Goal: Navigation & Orientation: Find specific page/section

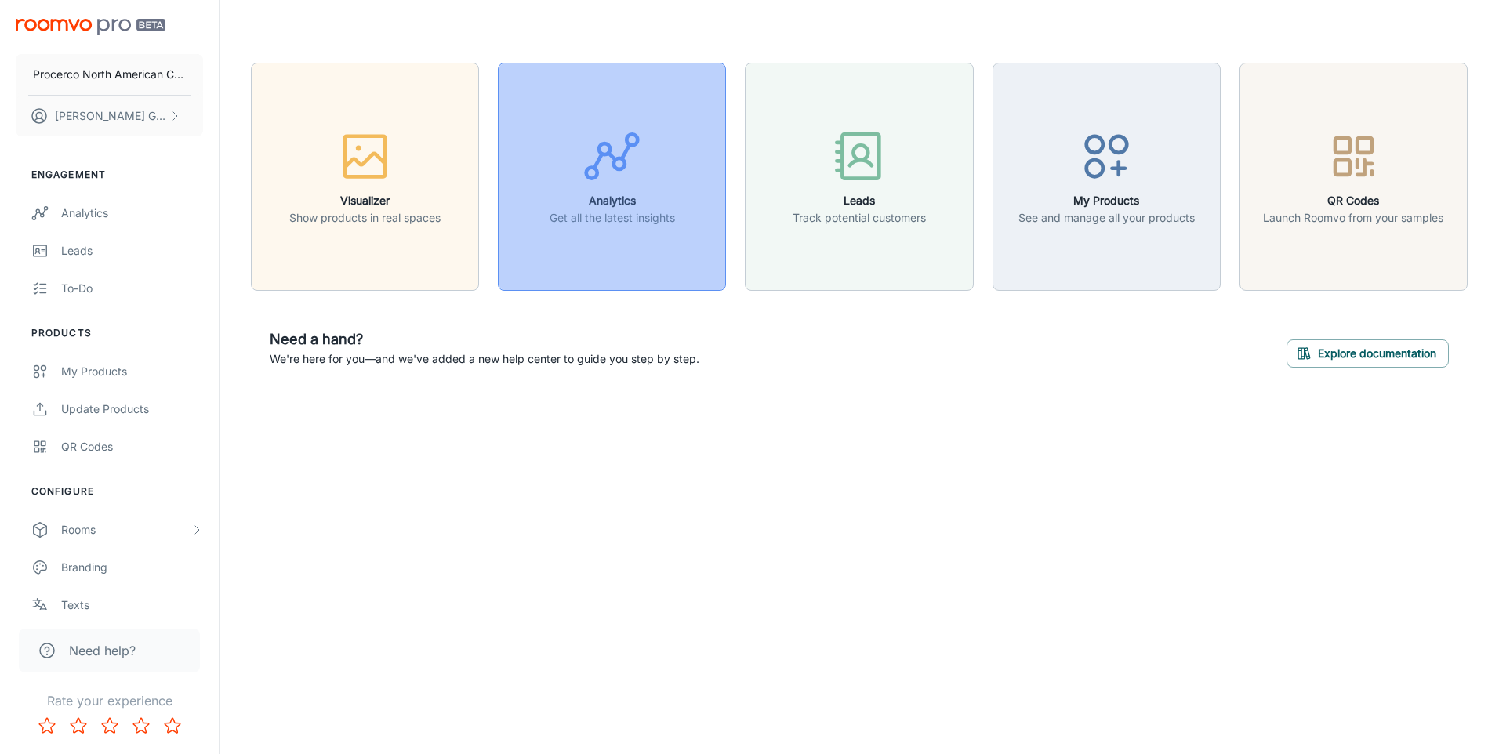
click at [689, 154] on button "Analytics Get all the latest insights" at bounding box center [612, 177] width 228 height 228
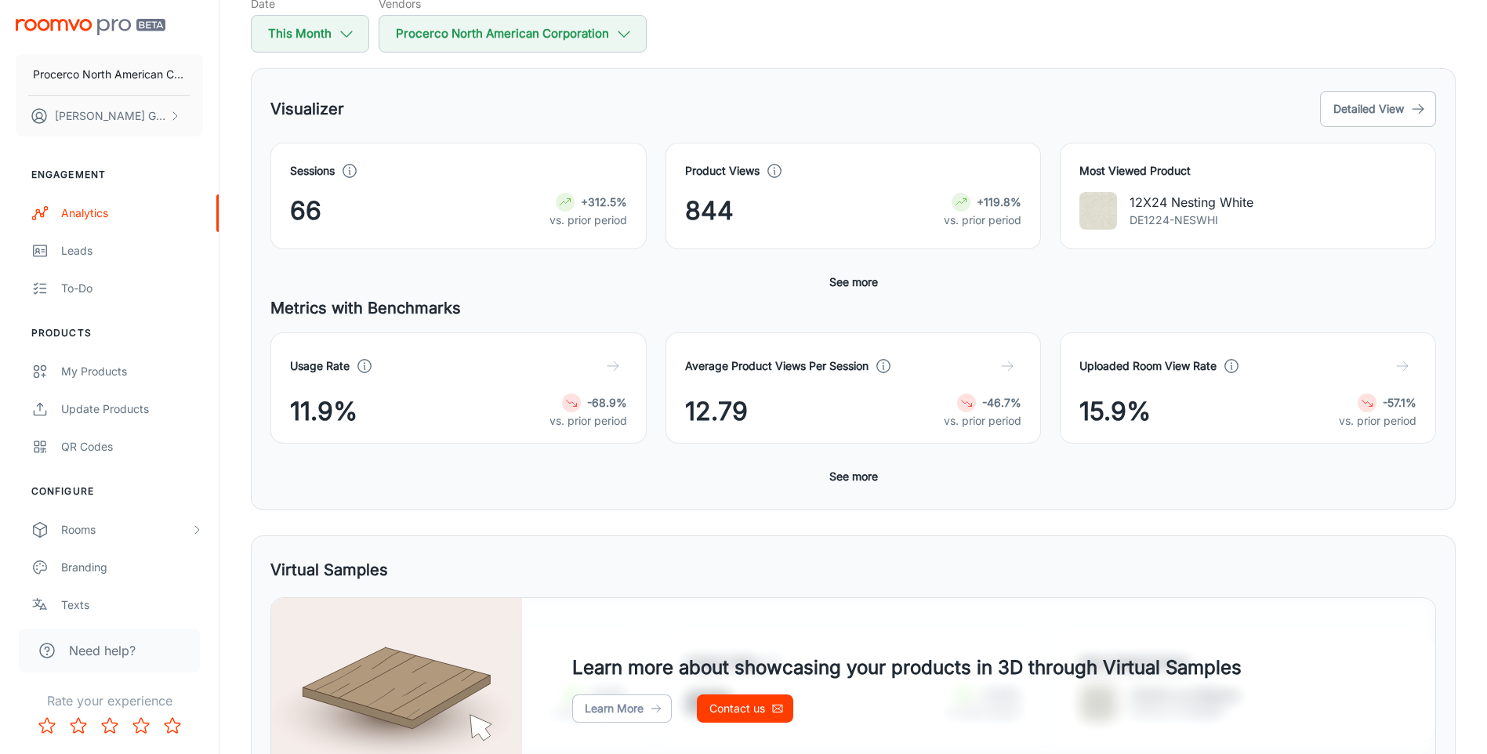
scroll to position [235, 0]
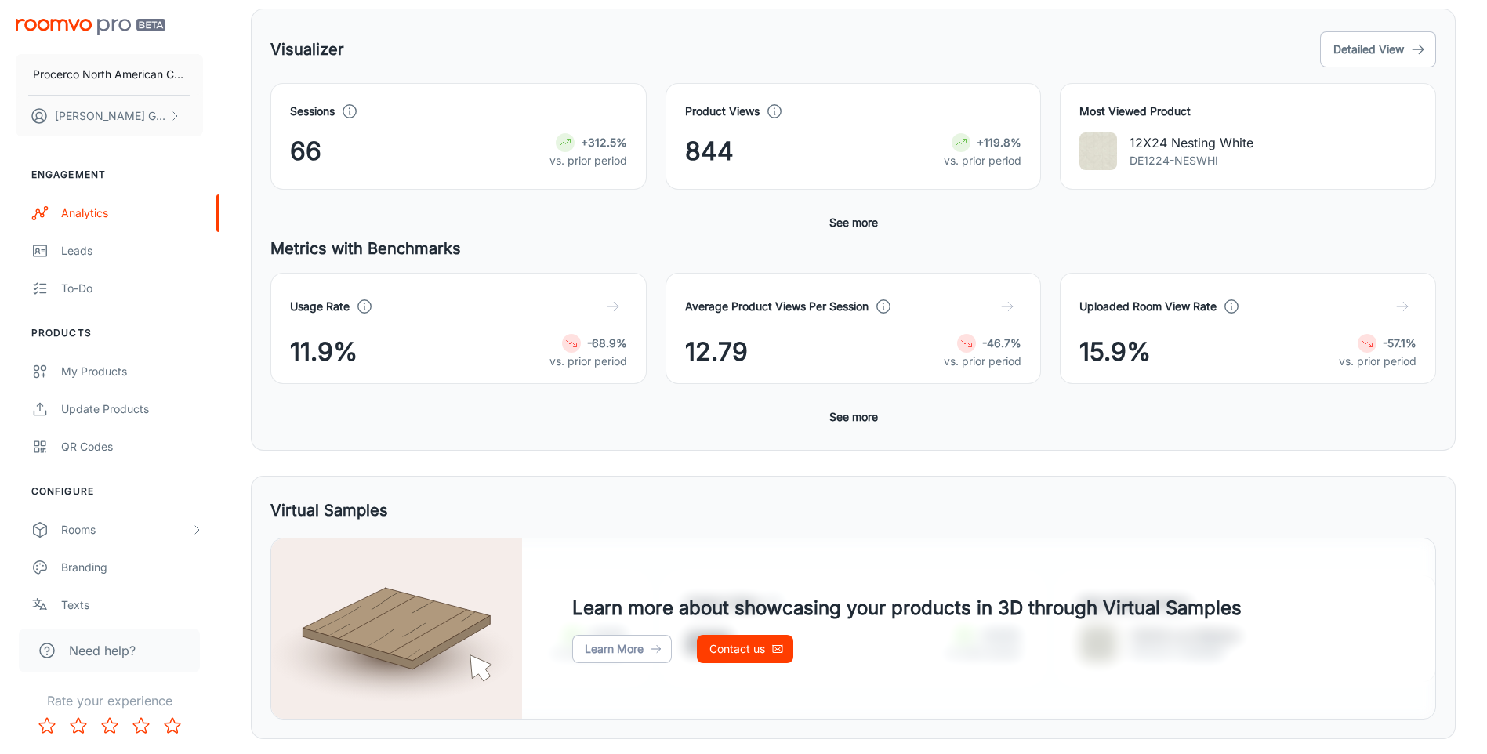
click at [858, 412] on button "See more" at bounding box center [853, 417] width 61 height 28
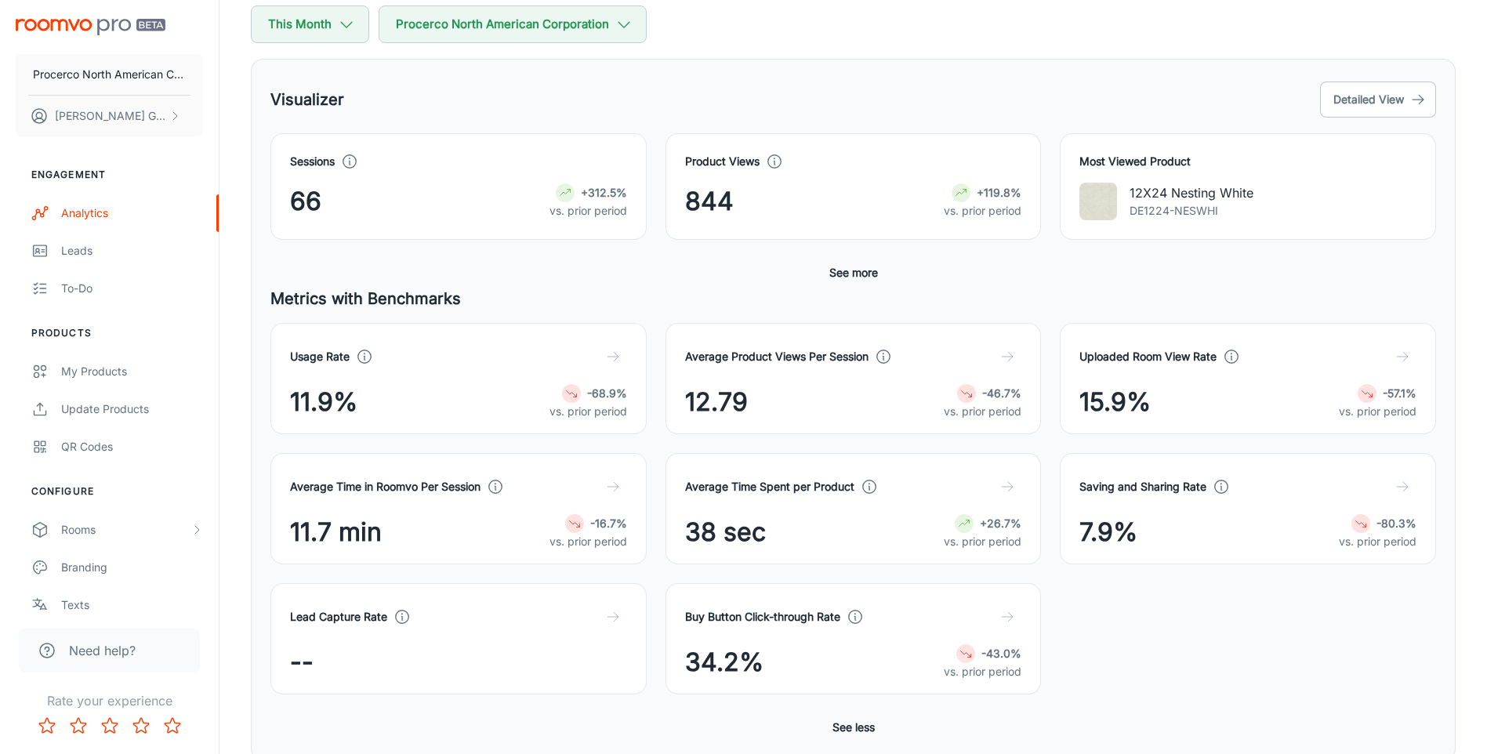
scroll to position [0, 0]
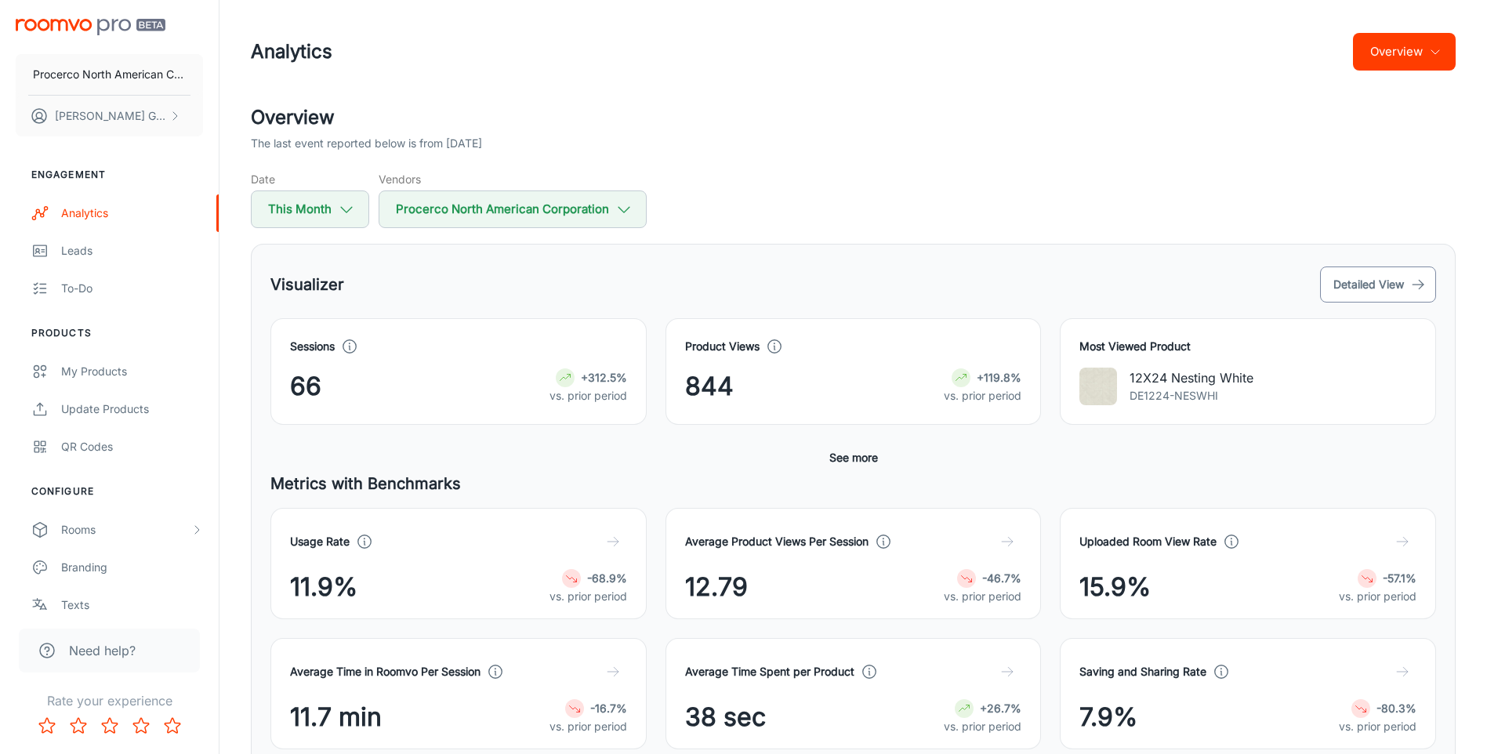
click at [1358, 278] on button "Detailed View" at bounding box center [1378, 285] width 116 height 36
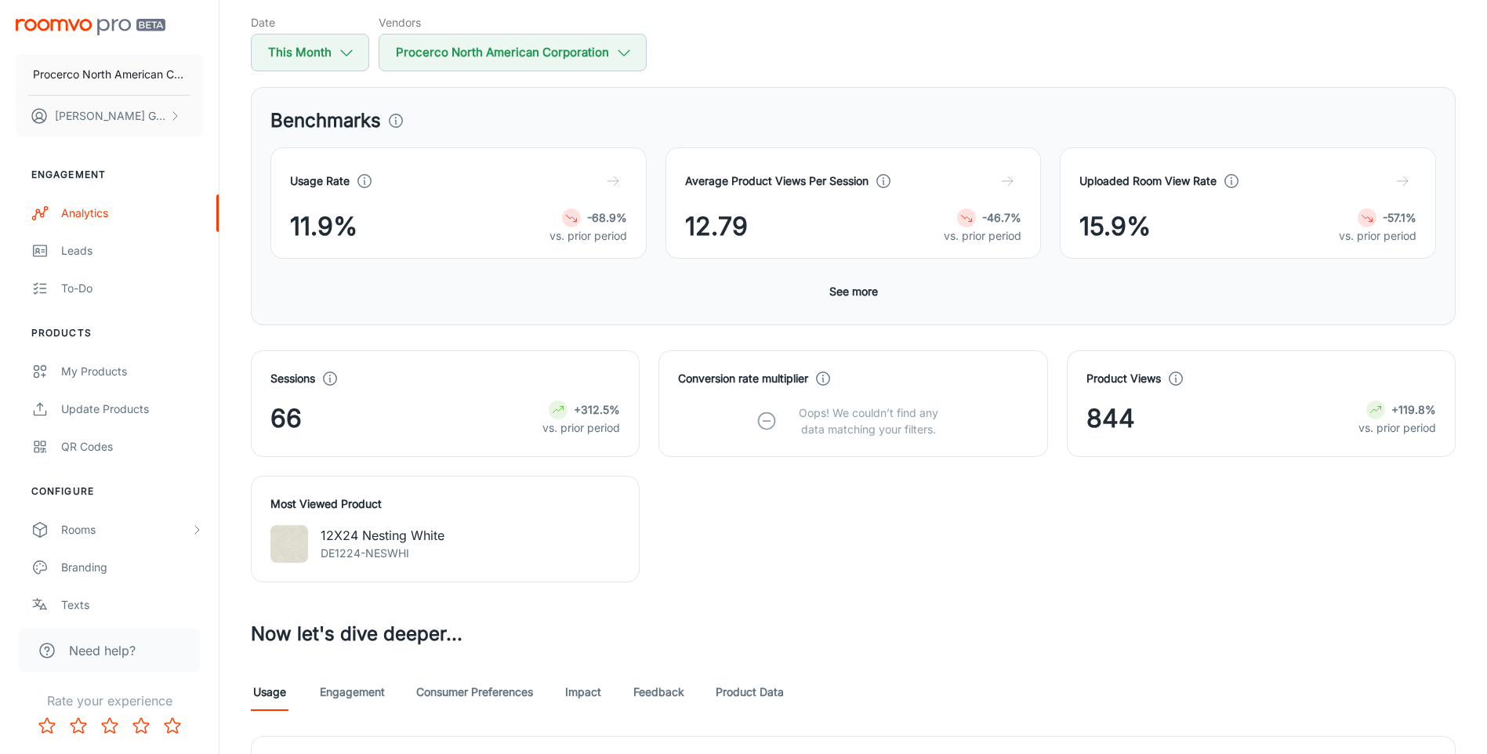
scroll to position [235, 0]
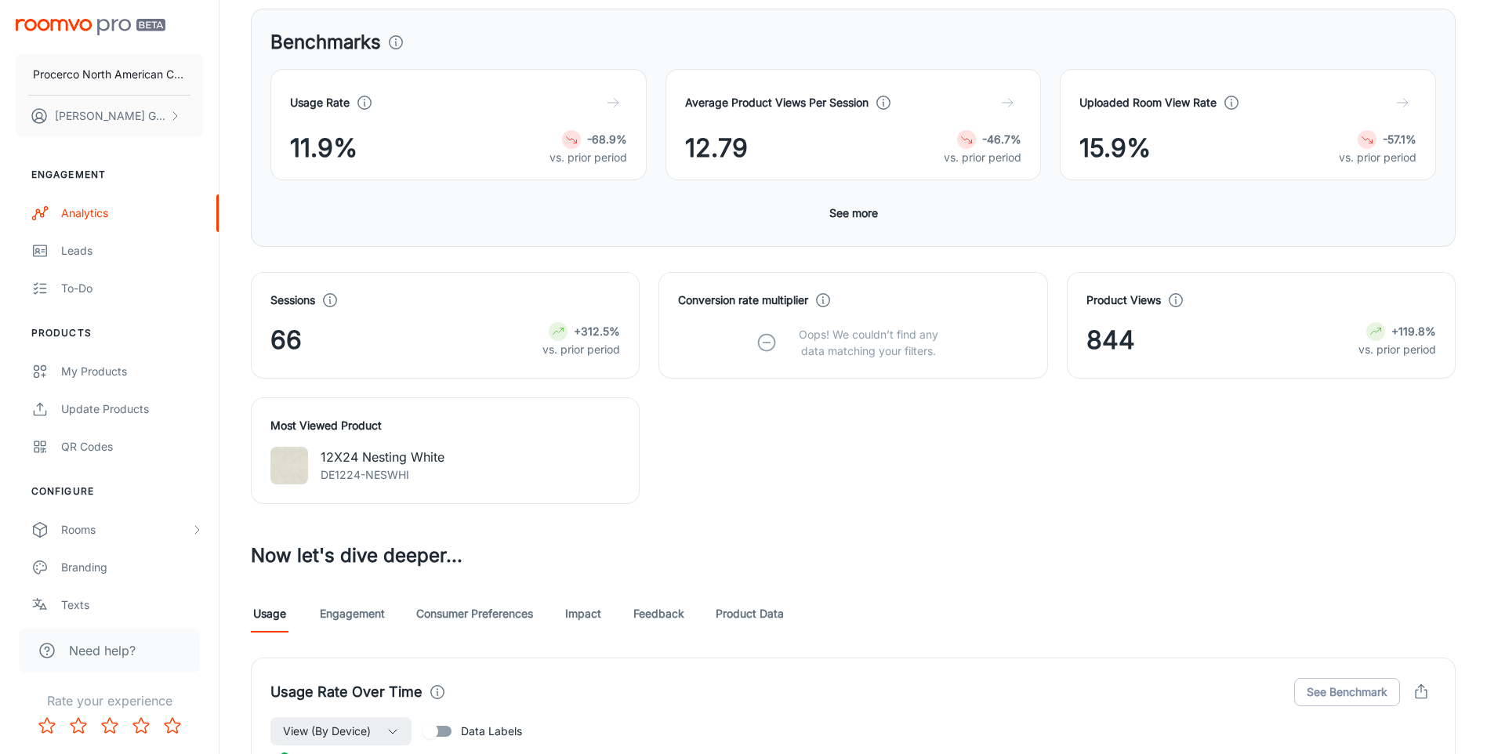
click at [359, 620] on link "Engagement" at bounding box center [352, 614] width 65 height 38
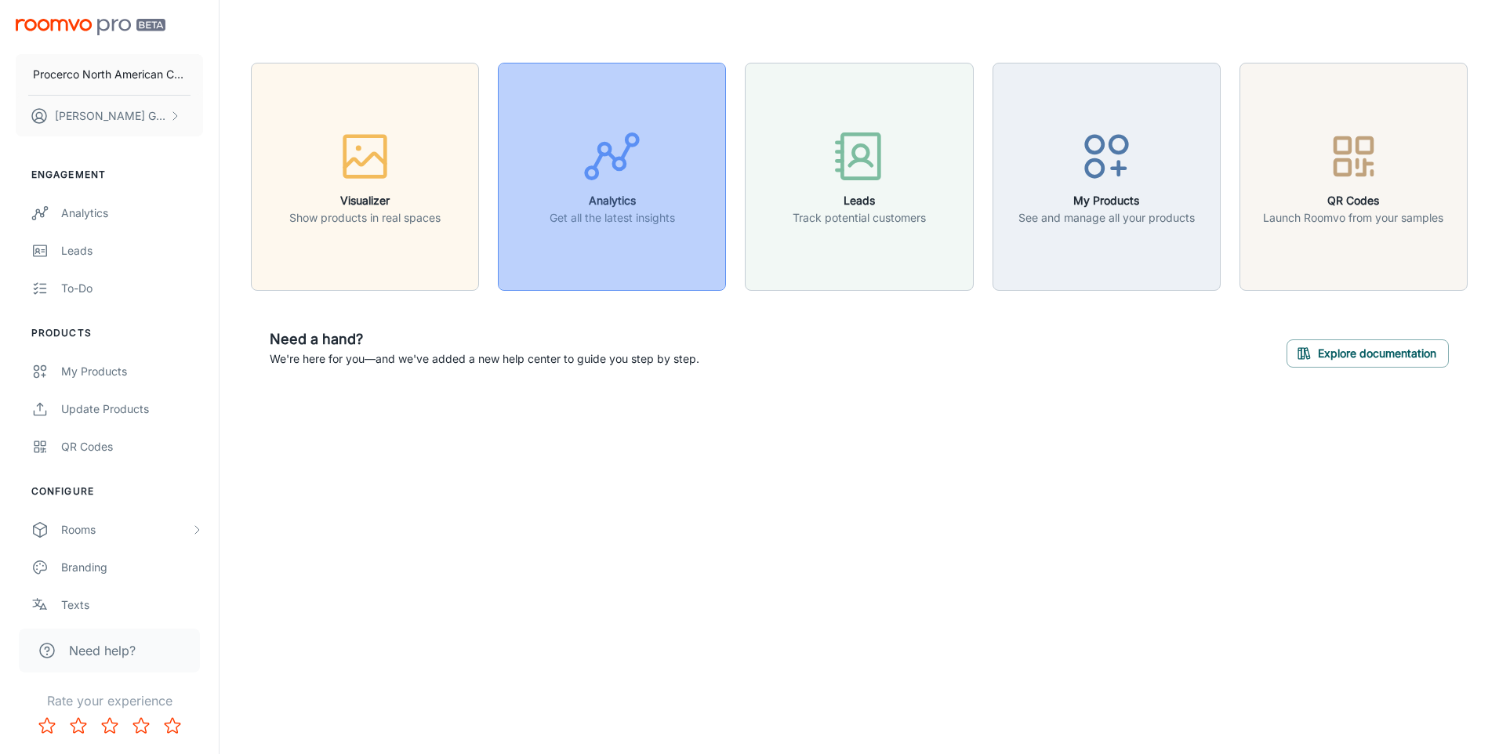
click at [681, 196] on button "Analytics Get all the latest insights" at bounding box center [612, 177] width 228 height 228
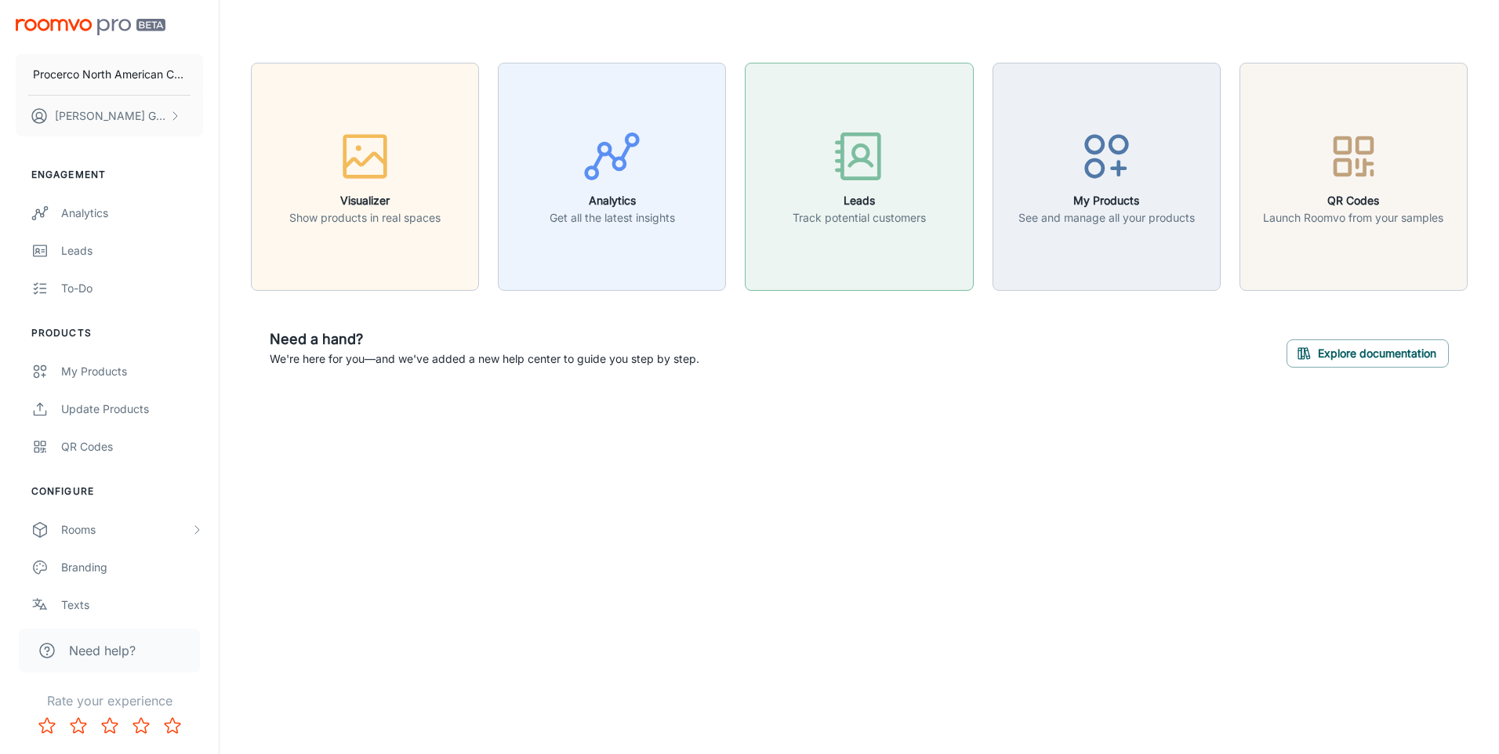
click at [851, 210] on p "Track potential customers" at bounding box center [859, 217] width 133 height 17
click at [1355, 164] on icon "button" at bounding box center [1353, 156] width 59 height 59
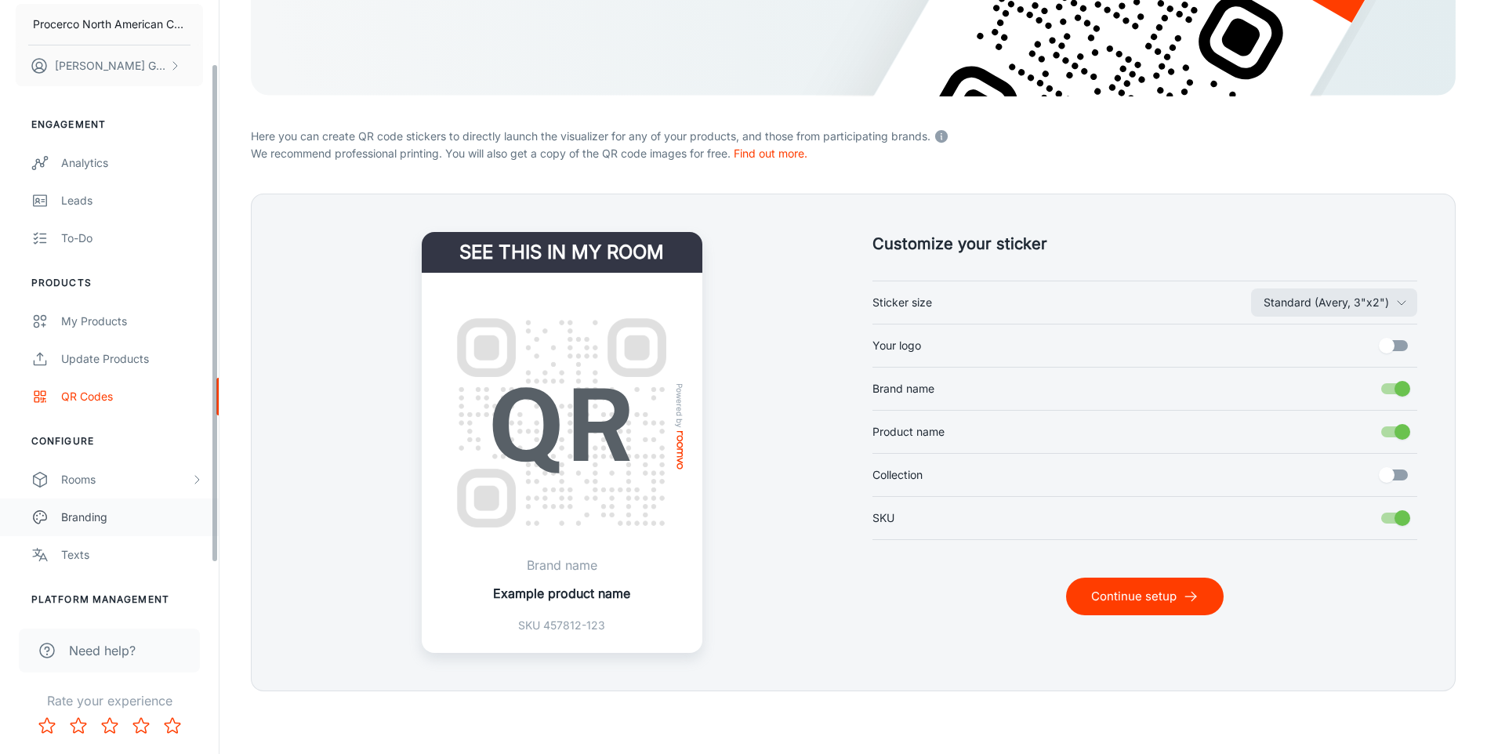
scroll to position [78, 0]
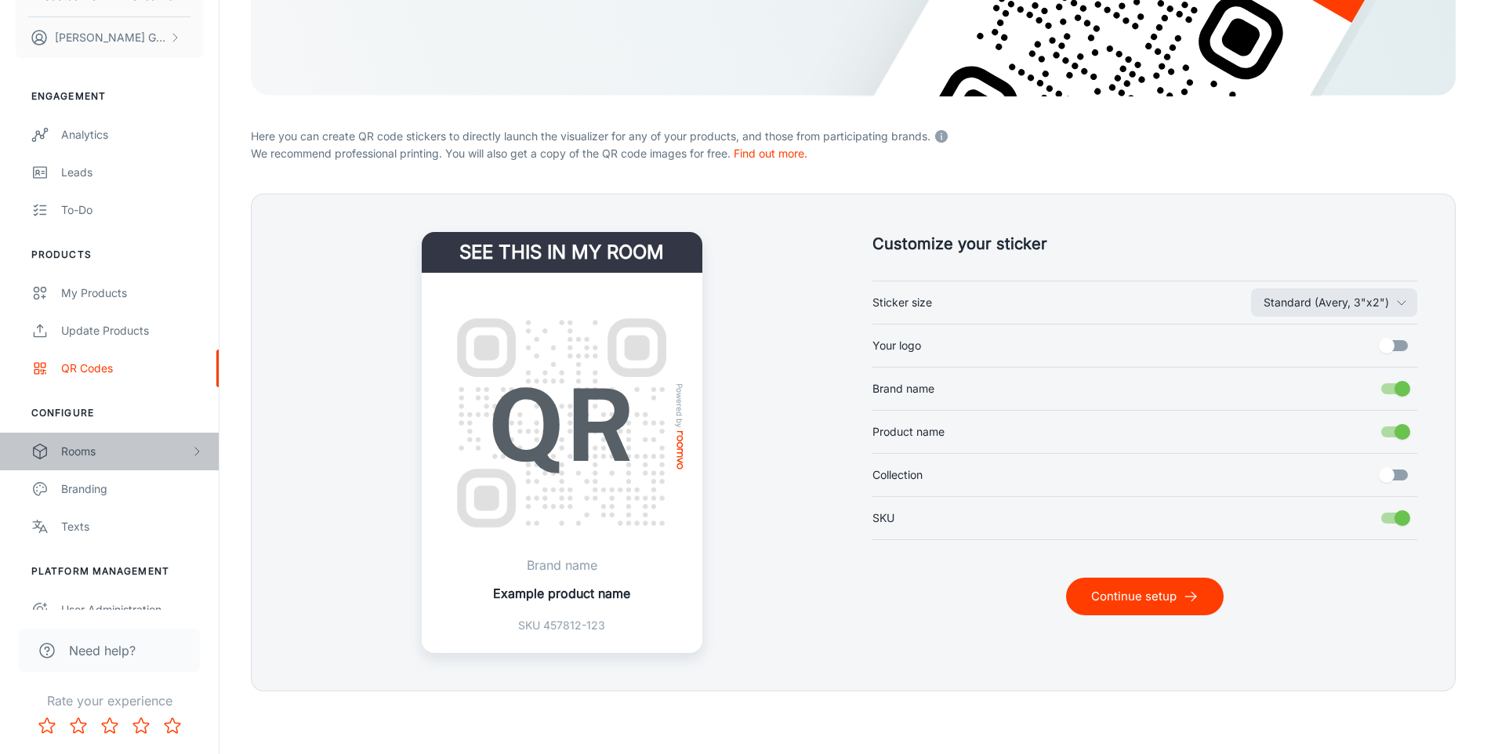
click at [100, 466] on div "Rooms" at bounding box center [109, 452] width 219 height 38
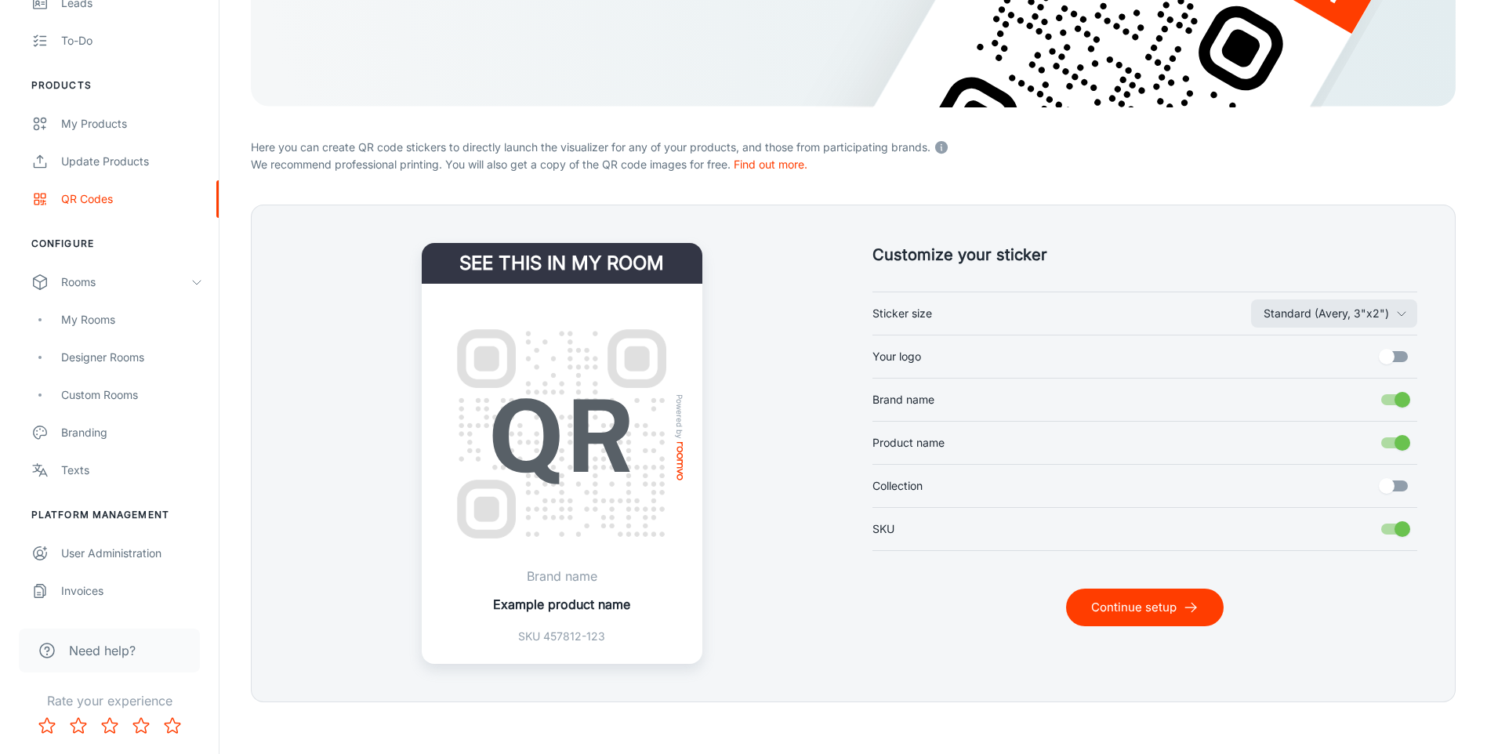
scroll to position [278, 0]
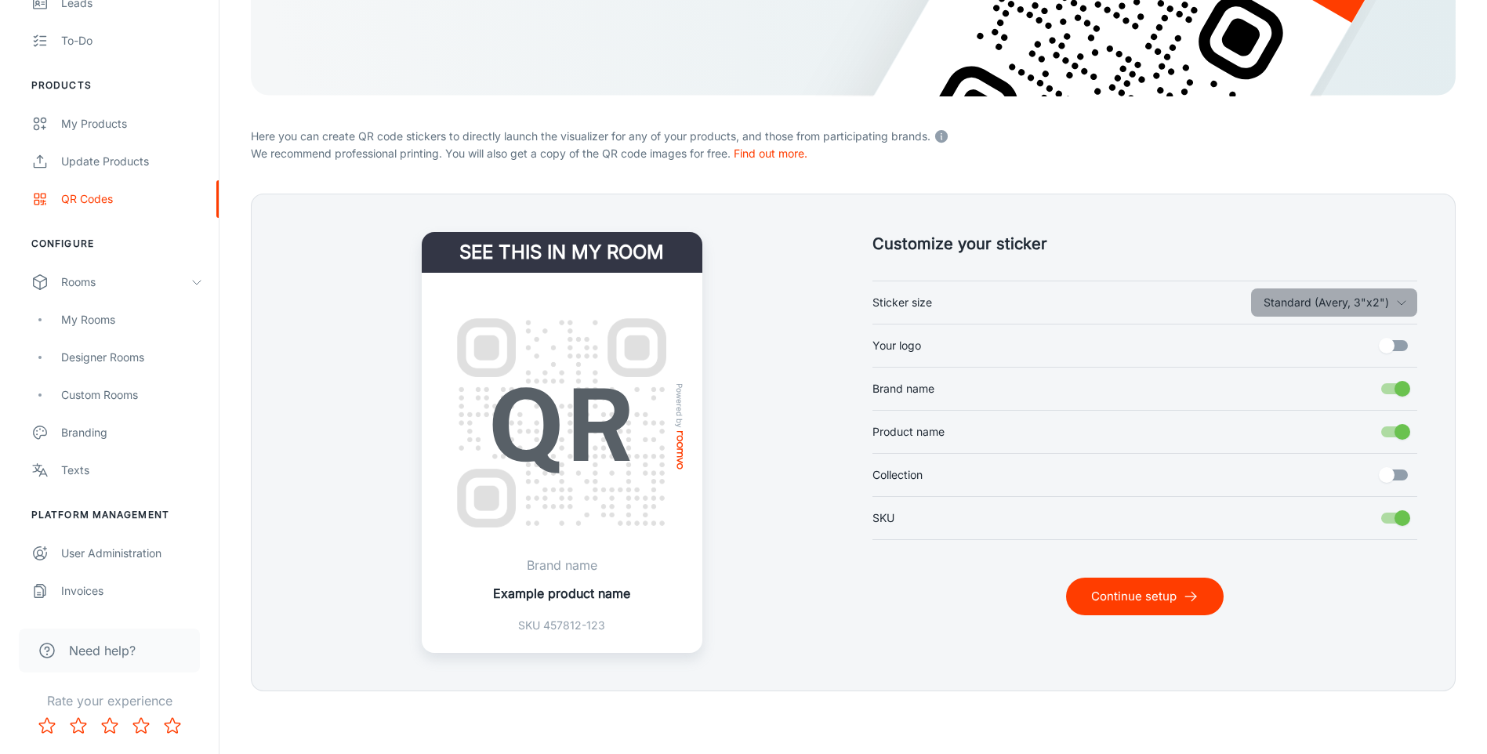
click at [1338, 292] on button "Standard (Avery, 3"x2")" at bounding box center [1334, 302] width 166 height 28
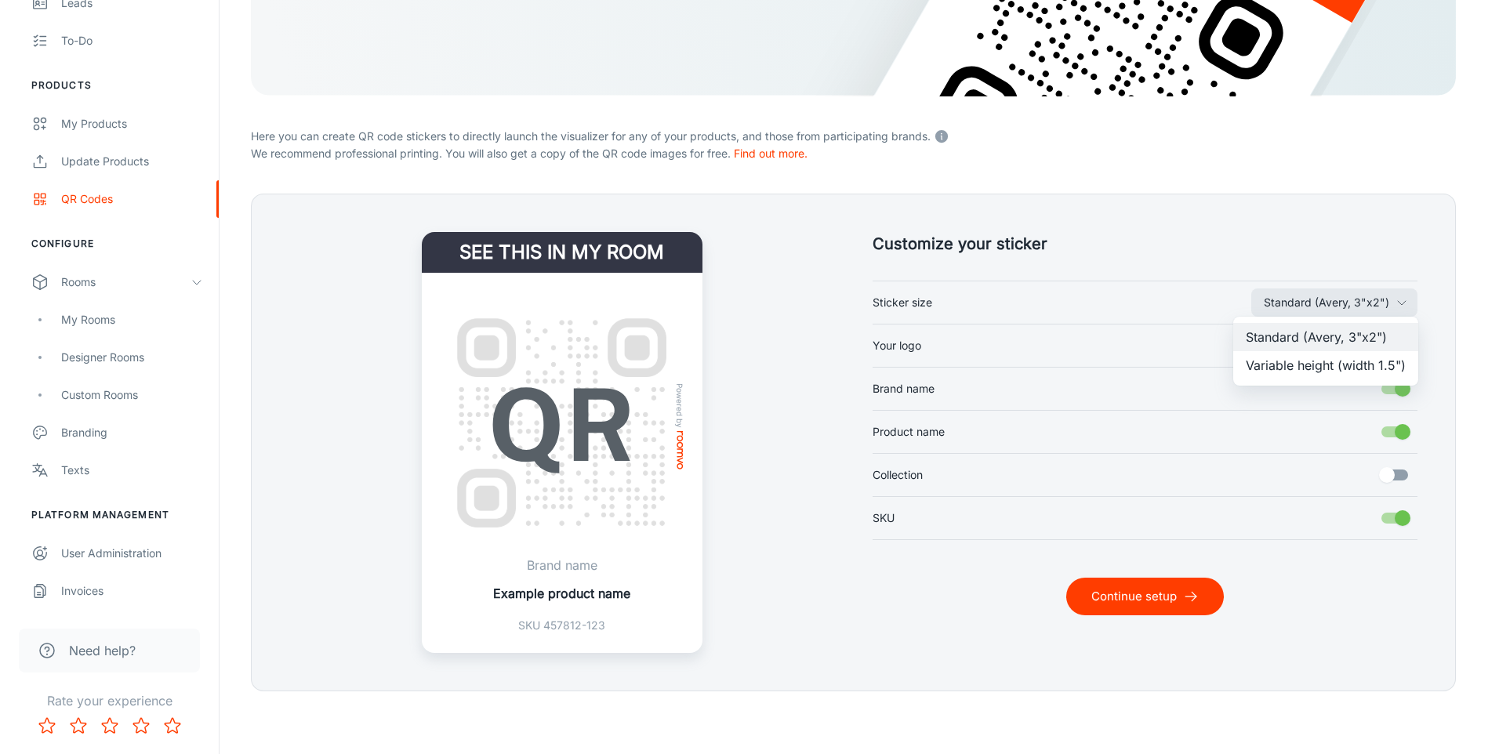
click at [813, 434] on div at bounding box center [749, 377] width 1499 height 754
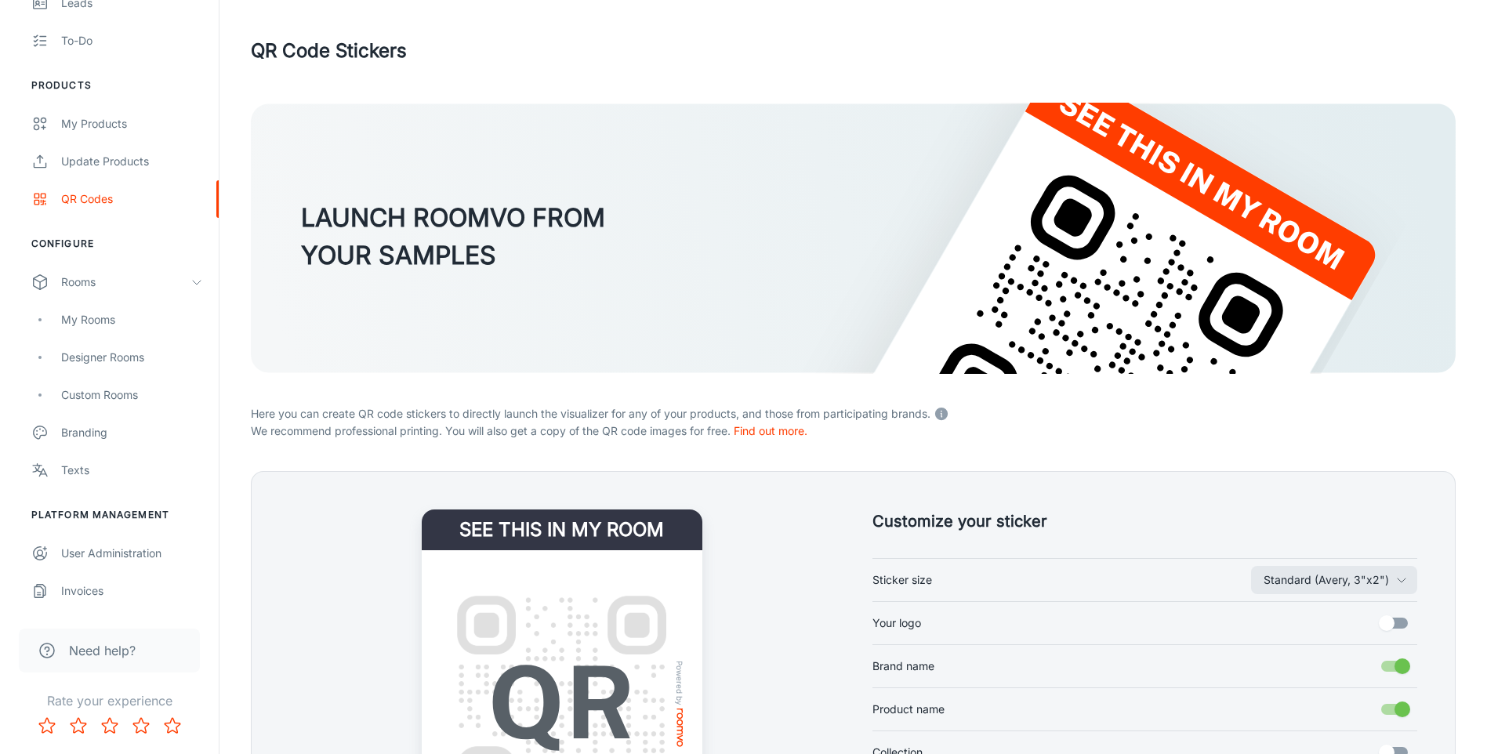
scroll to position [0, 0]
